Goal: Navigation & Orientation: Go to known website

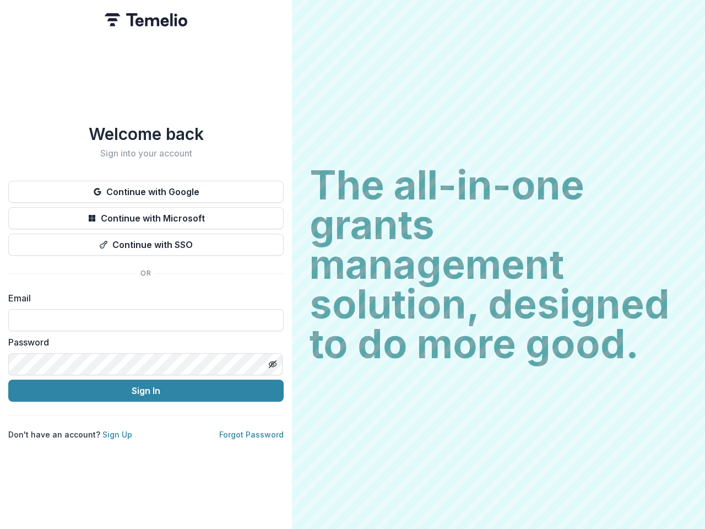
click at [353, 264] on h2 "The all-in-one grants management solution, designed to do more good." at bounding box center [499, 264] width 378 height 198
click at [146, 187] on button "Continue with Google" at bounding box center [145, 192] width 275 height 22
click at [146, 214] on button "Continue with Microsoft" at bounding box center [145, 218] width 275 height 22
click at [146, 240] on button "Continue with SSO" at bounding box center [145, 245] width 275 height 22
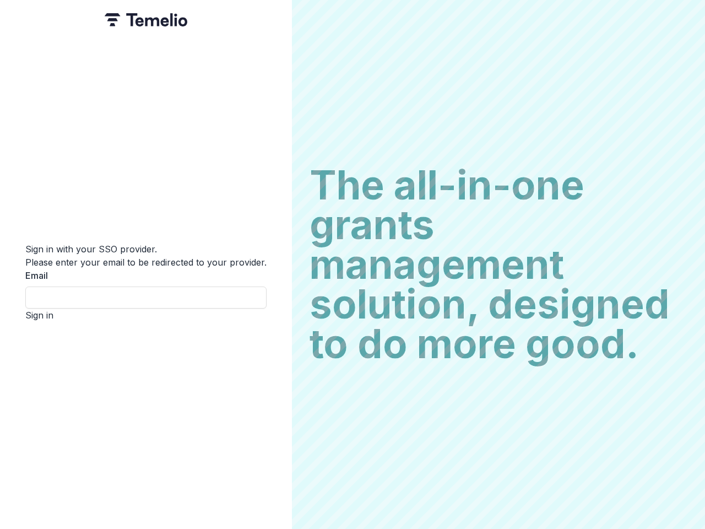
click at [272, 360] on div "Sign in with your SSO provider. Please enter your email to be redirected to you…" at bounding box center [146, 264] width 292 height 529
